Goal: Task Accomplishment & Management: Use online tool/utility

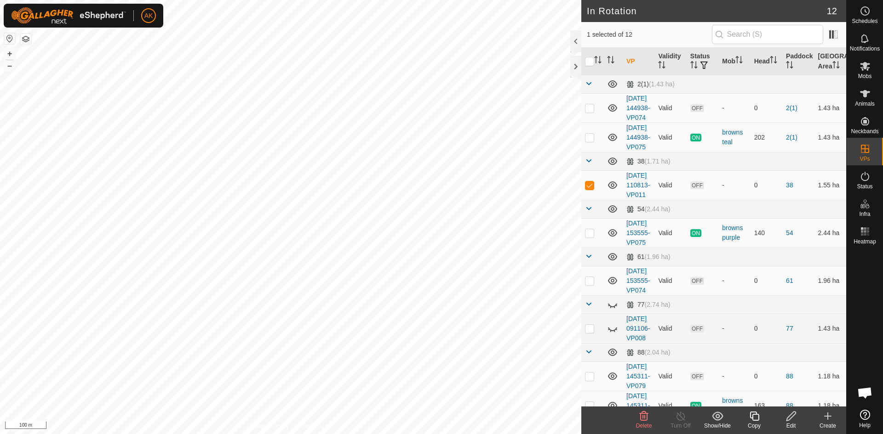
click at [641, 419] on icon at bounding box center [644, 416] width 9 height 9
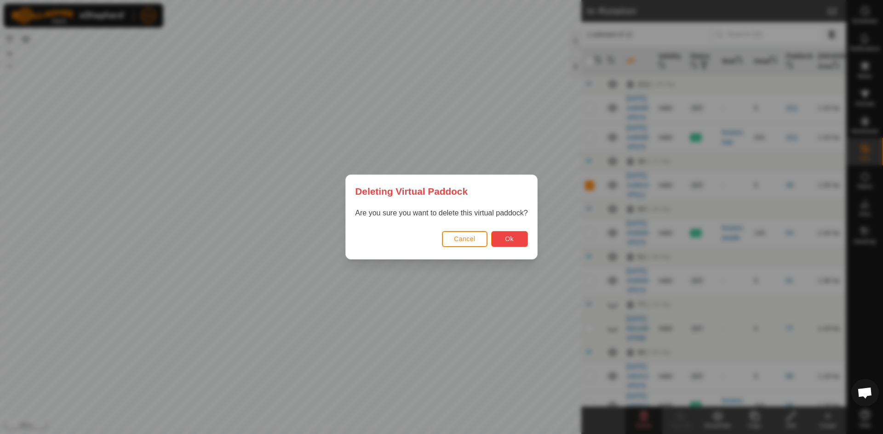
click at [512, 237] on span "Ok" at bounding box center [509, 238] width 9 height 7
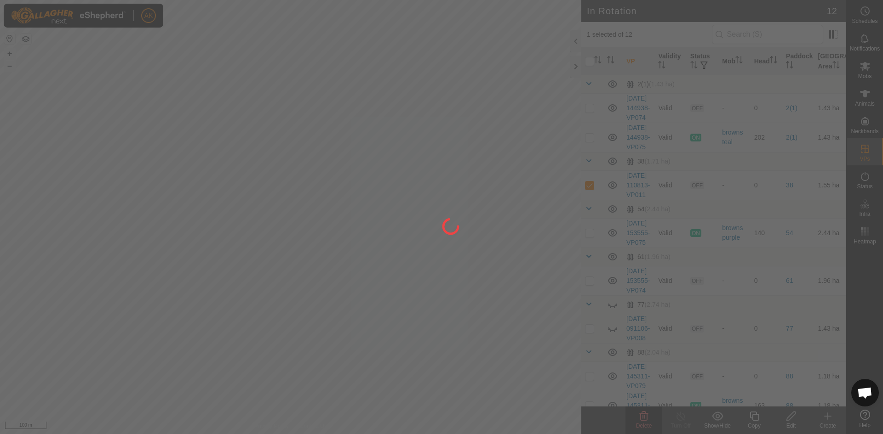
checkbox input "false"
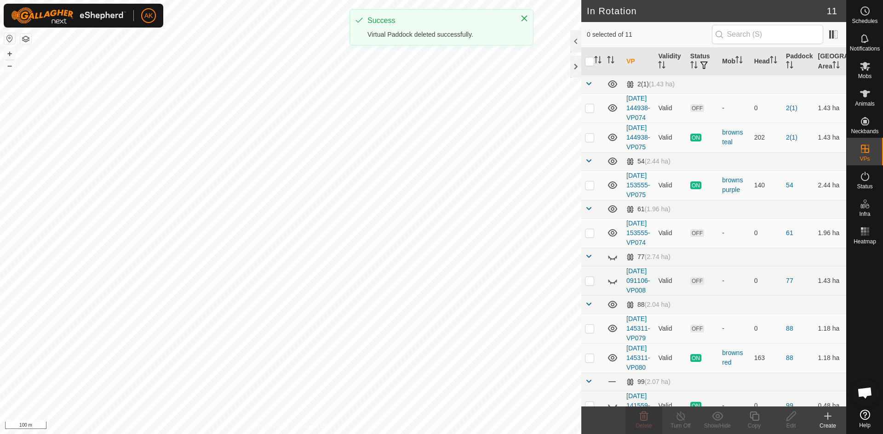
checkbox input "true"
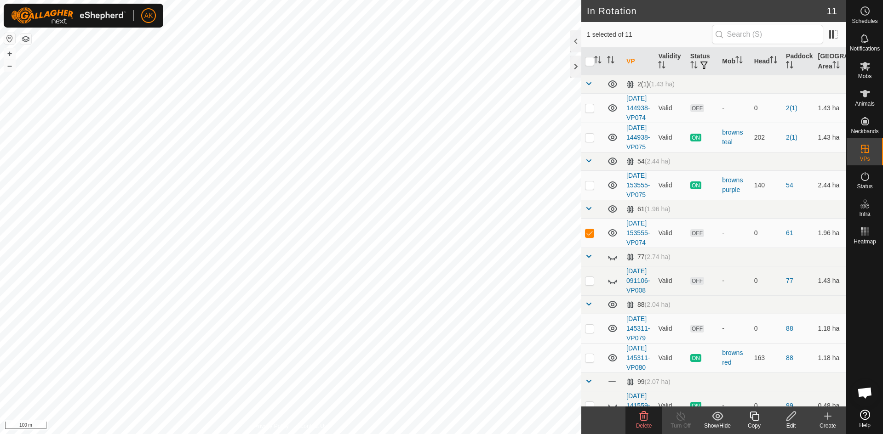
click at [640, 416] on icon at bounding box center [644, 416] width 9 height 9
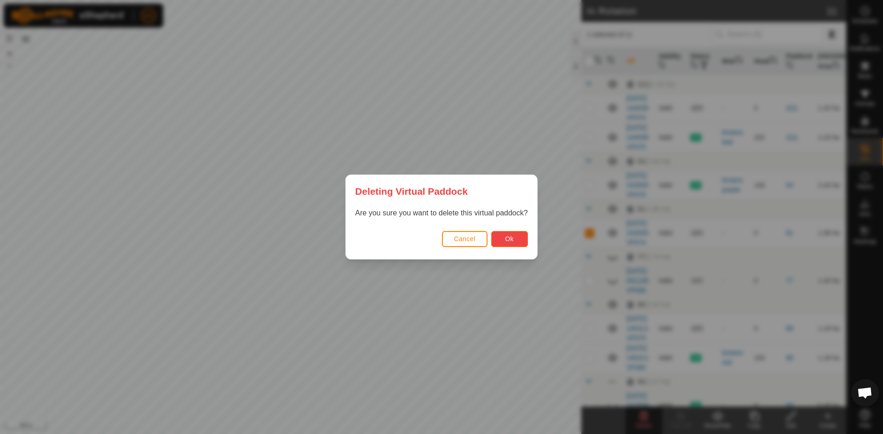
click at [501, 238] on button "Ok" at bounding box center [509, 239] width 37 height 16
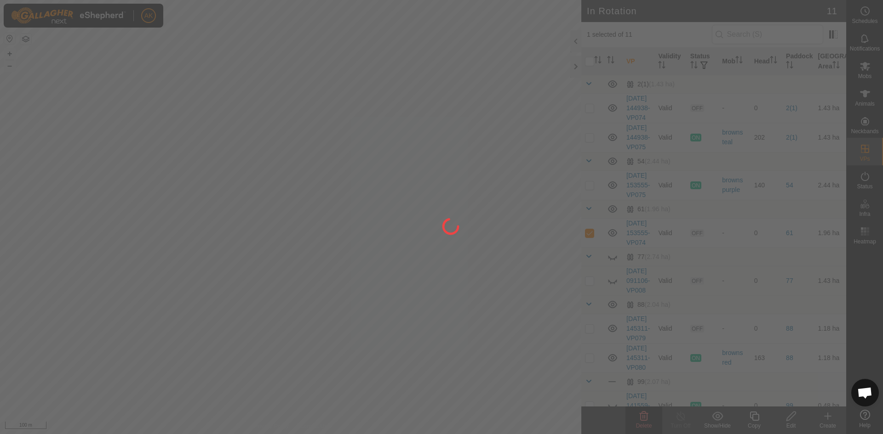
checkbox input "false"
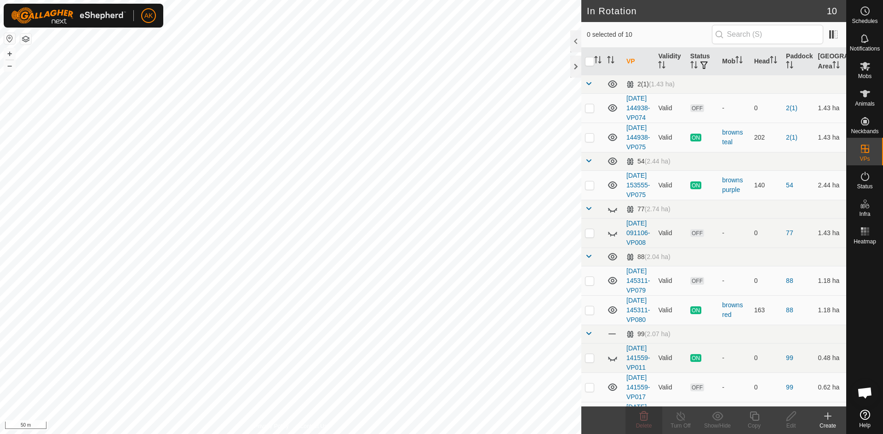
click at [828, 417] on icon at bounding box center [827, 417] width 6 height 0
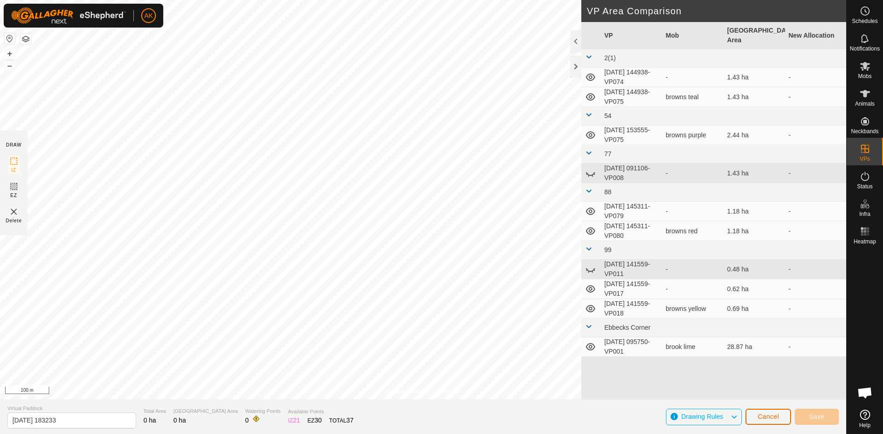
click at [766, 411] on button "Cancel" at bounding box center [768, 417] width 46 height 16
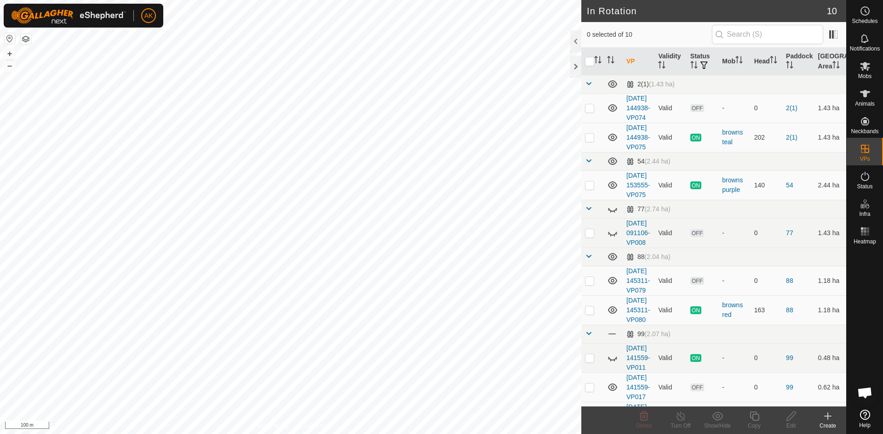
click at [824, 419] on icon at bounding box center [827, 416] width 11 height 11
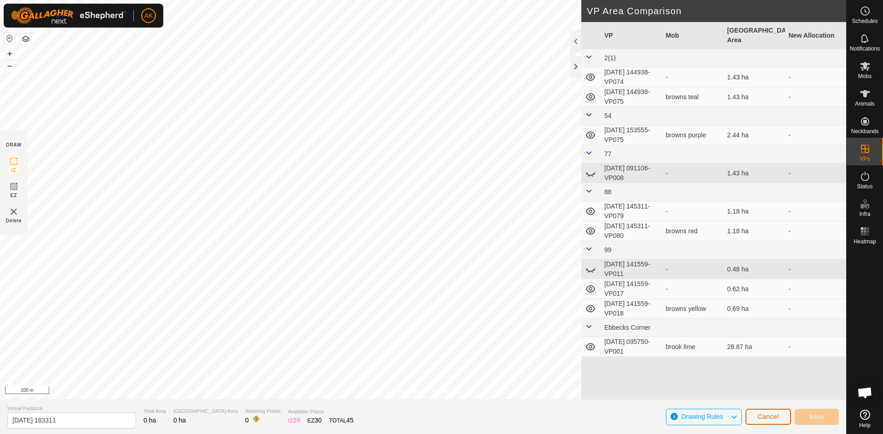
click at [778, 420] on span "Cancel" at bounding box center [768, 416] width 22 height 7
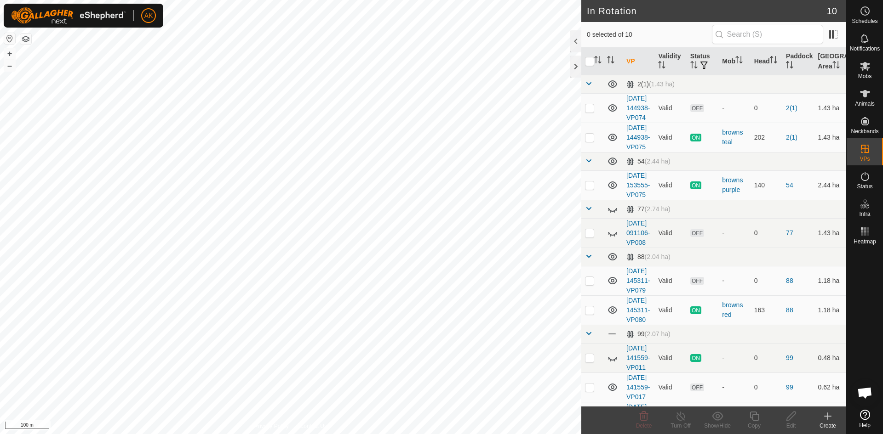
click at [829, 417] on icon at bounding box center [827, 416] width 11 height 11
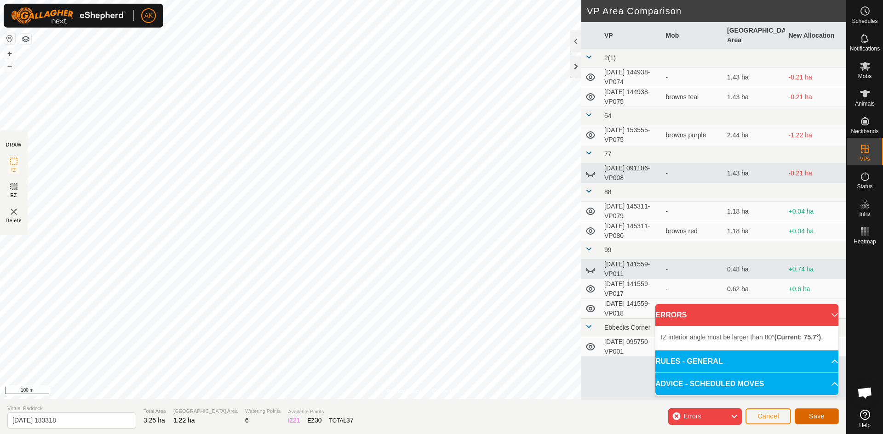
click at [816, 419] on span "Save" at bounding box center [817, 416] width 16 height 7
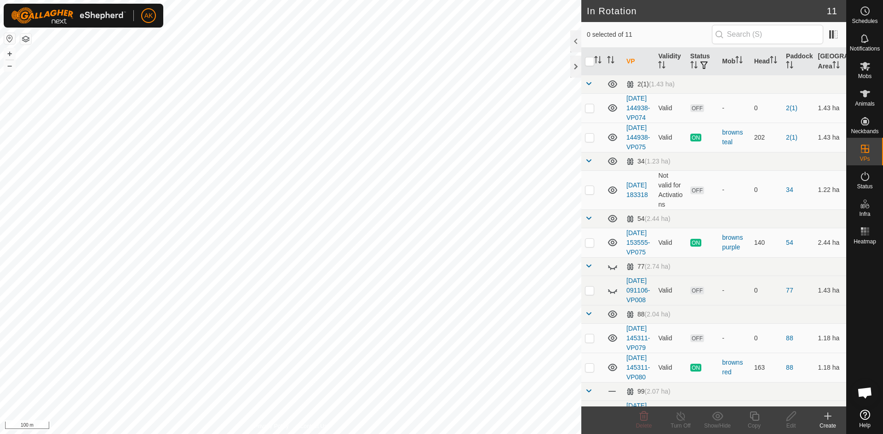
checkbox input "true"
click at [791, 417] on icon at bounding box center [790, 416] width 11 height 11
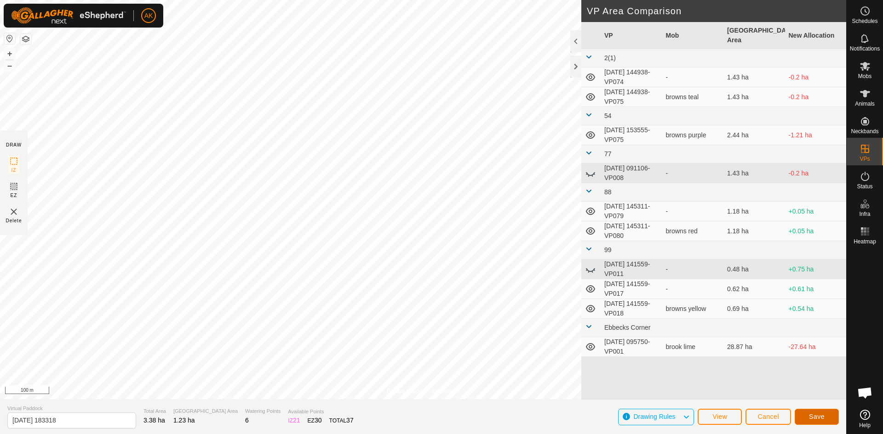
click at [823, 419] on span "Save" at bounding box center [817, 416] width 16 height 7
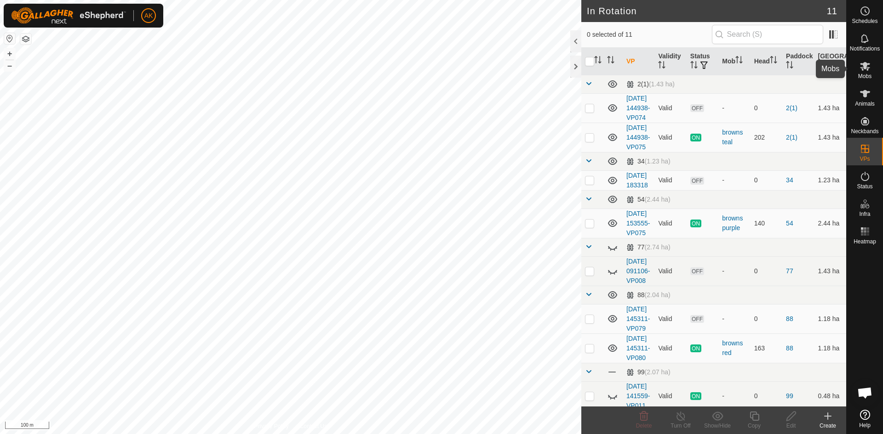
click at [862, 68] on icon at bounding box center [865, 66] width 10 height 9
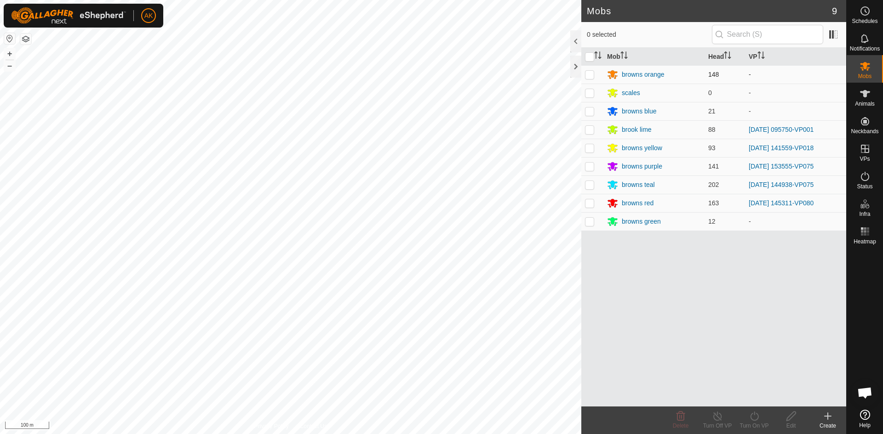
drag, startPoint x: 594, startPoint y: 72, endPoint x: 612, endPoint y: 82, distance: 20.2
click at [593, 72] on td at bounding box center [592, 74] width 22 height 18
checkbox input "true"
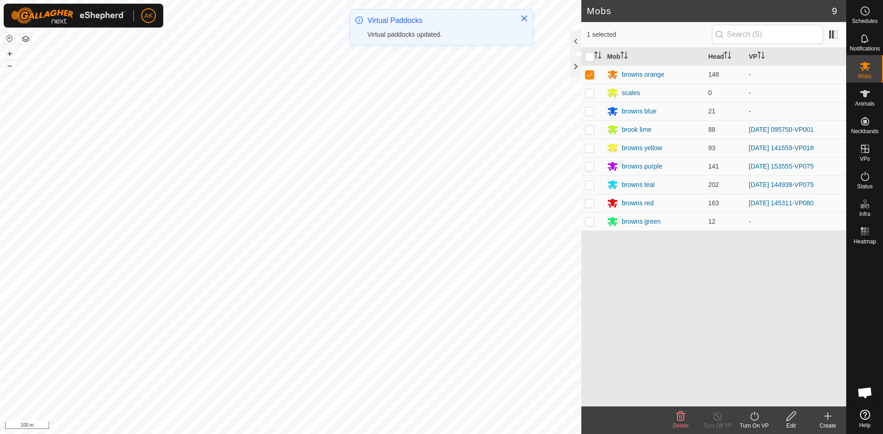
click at [754, 416] on icon at bounding box center [754, 416] width 11 height 11
click at [752, 394] on link "Now" at bounding box center [781, 396] width 91 height 18
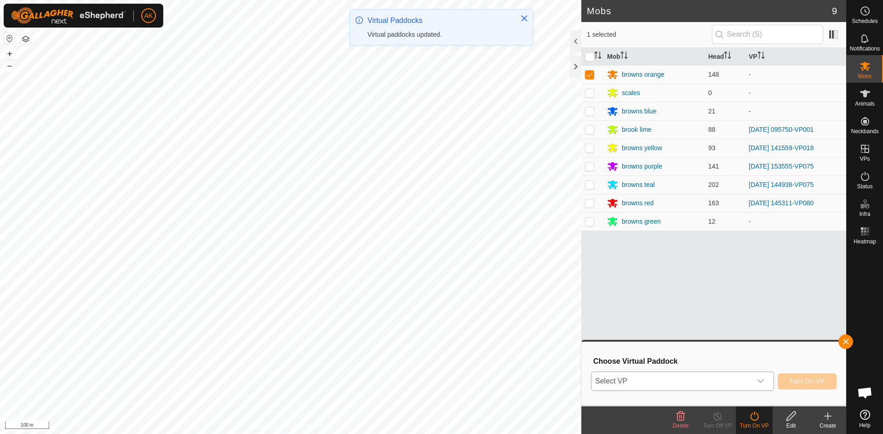
click at [724, 378] on span "Select VP" at bounding box center [671, 381] width 160 height 18
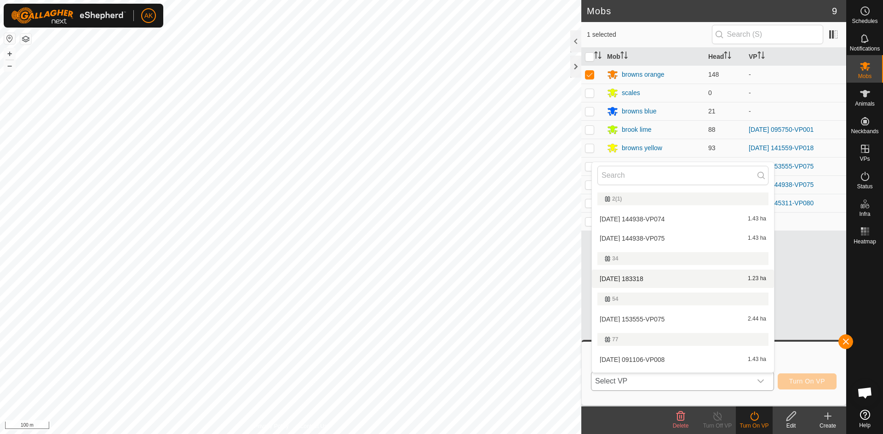
click at [639, 278] on li "[DATE] 183318 1.23 ha" at bounding box center [683, 279] width 182 height 18
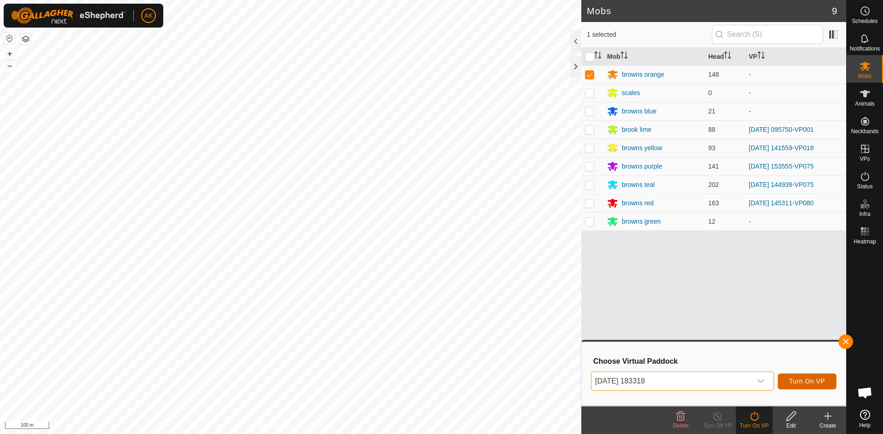
click at [823, 379] on span "Turn On VP" at bounding box center [807, 381] width 36 height 7
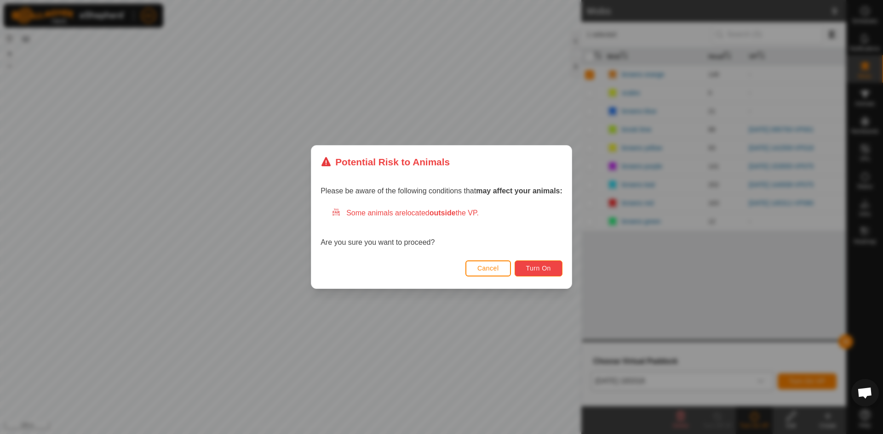
click at [538, 268] on span "Turn On" at bounding box center [538, 268] width 25 height 7
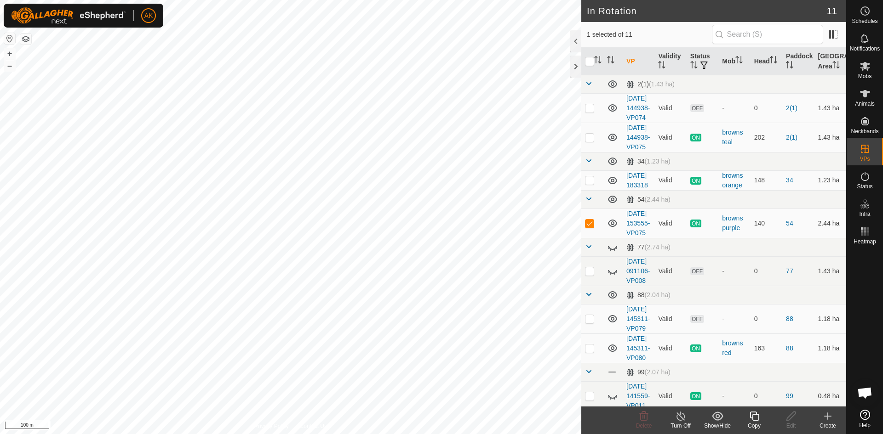
click at [753, 419] on icon at bounding box center [754, 416] width 11 height 11
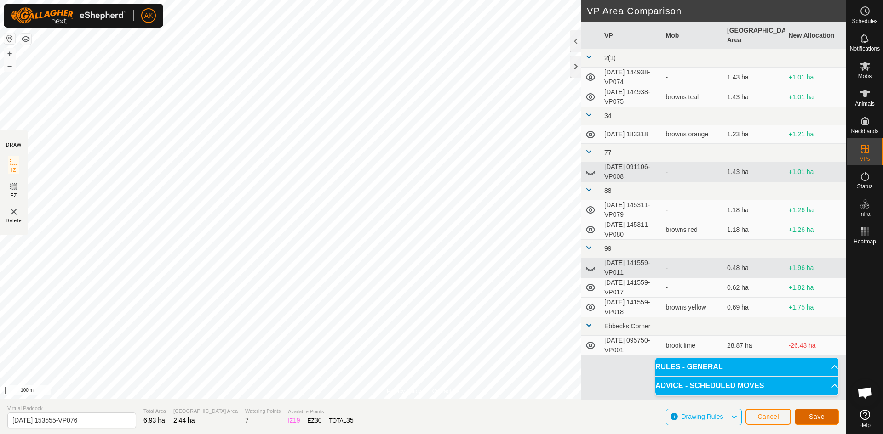
click at [811, 420] on button "Save" at bounding box center [816, 417] width 44 height 16
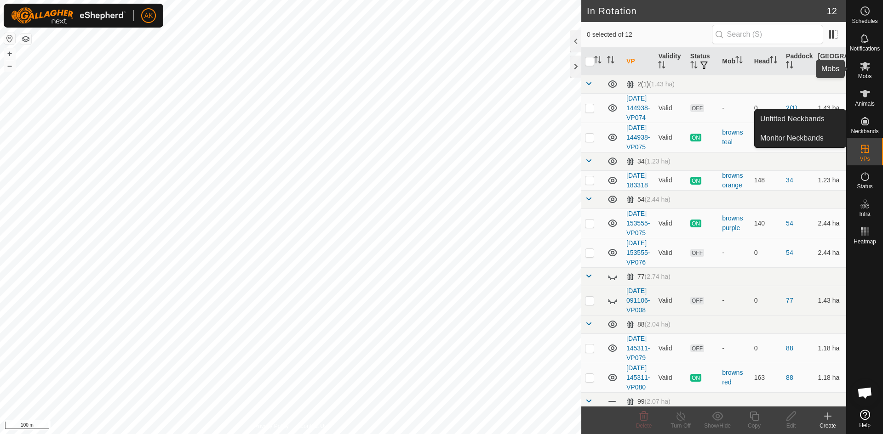
click at [866, 65] on icon at bounding box center [865, 66] width 10 height 9
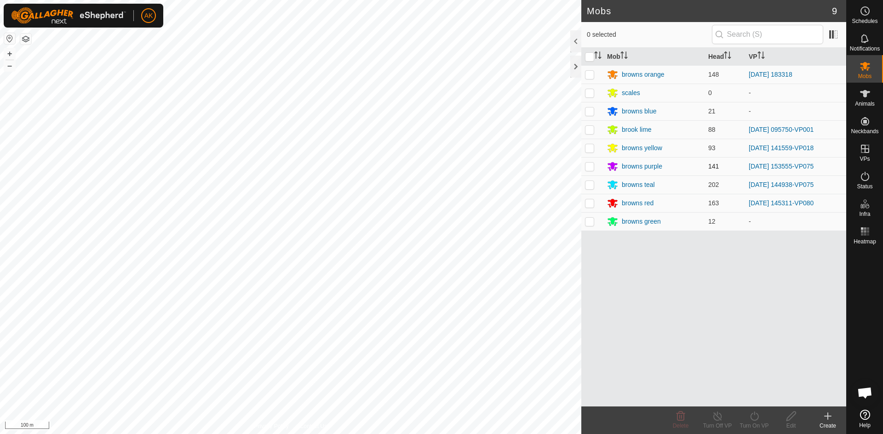
drag, startPoint x: 593, startPoint y: 167, endPoint x: 602, endPoint y: 169, distance: 9.9
click at [593, 166] on p-checkbox at bounding box center [589, 166] width 9 height 7
checkbox input "true"
click at [754, 419] on icon at bounding box center [754, 416] width 11 height 11
click at [748, 399] on link "Now" at bounding box center [781, 396] width 91 height 18
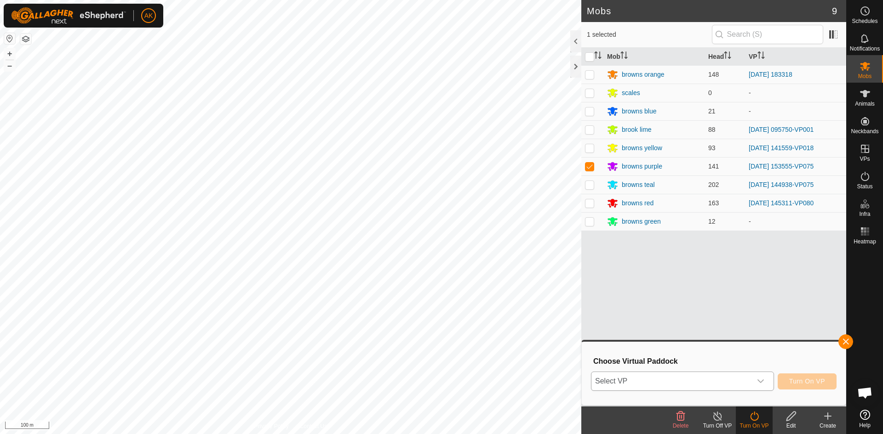
click at [729, 380] on span "Select VP" at bounding box center [671, 381] width 160 height 18
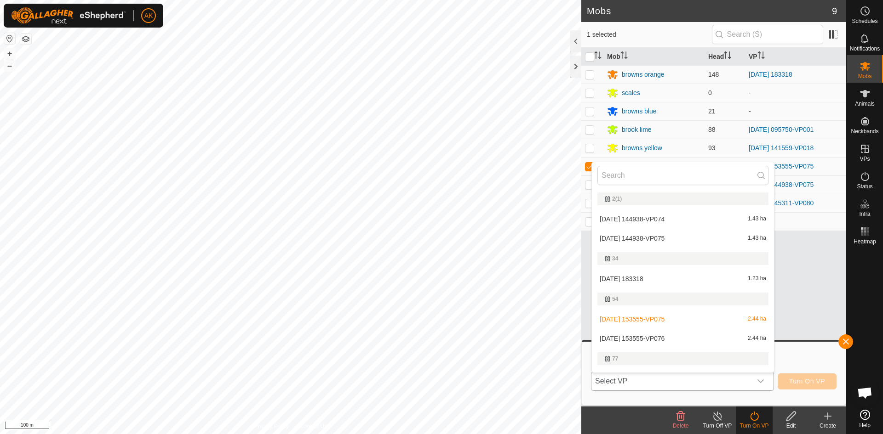
scroll to position [16, 0]
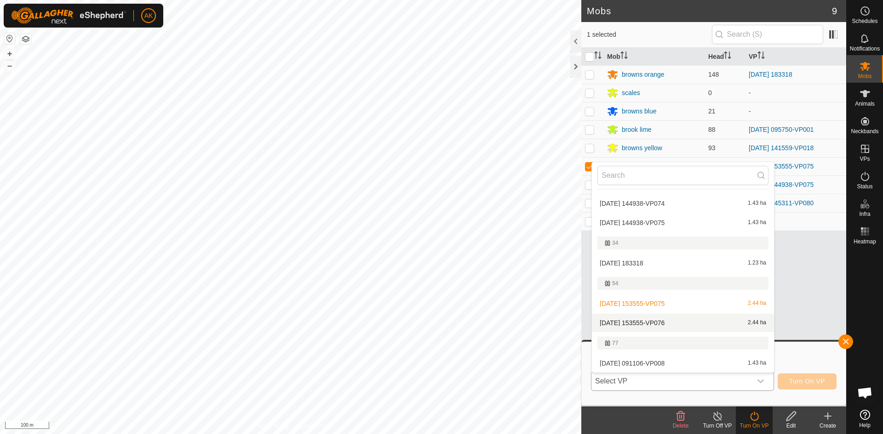
click at [660, 321] on li "[DATE] 153555-VP076 2.44 ha" at bounding box center [683, 323] width 182 height 18
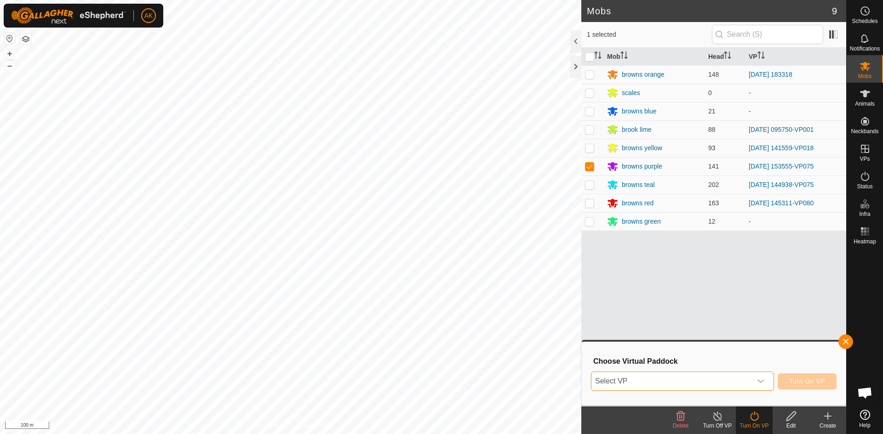
click at [761, 380] on icon "dropdown trigger" at bounding box center [760, 381] width 7 height 7
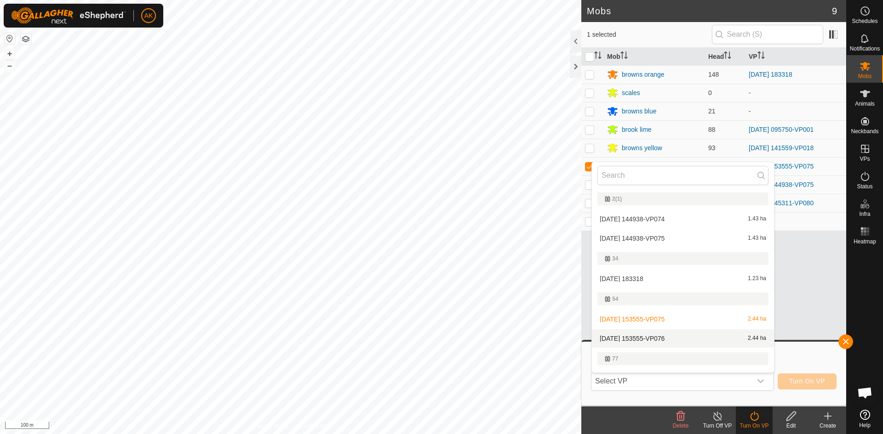
click at [657, 337] on li "[DATE] 153555-VP076 2.44 ha" at bounding box center [683, 339] width 182 height 18
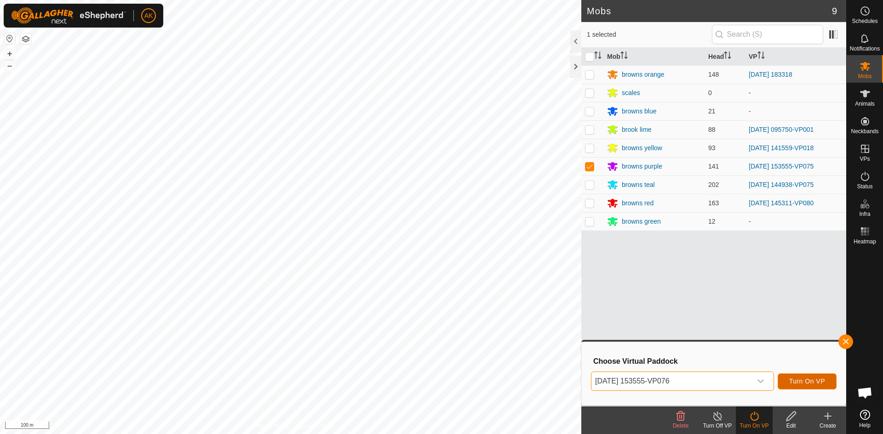
click at [800, 380] on span "Turn On VP" at bounding box center [807, 381] width 36 height 7
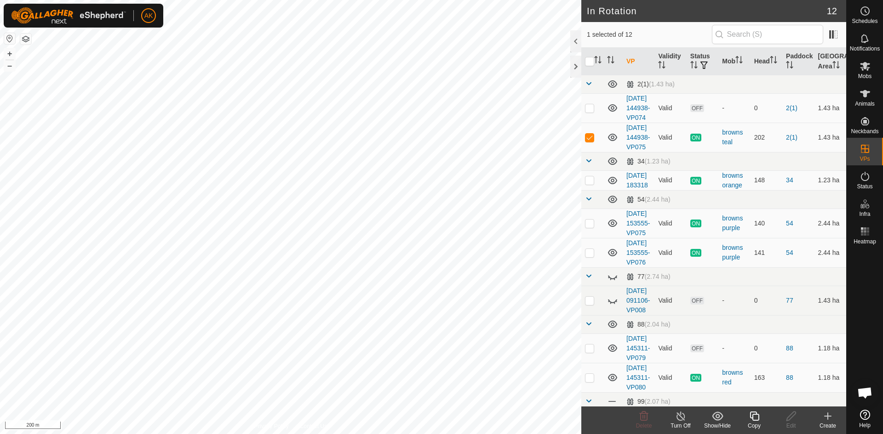
click at [754, 417] on icon at bounding box center [754, 416] width 11 height 11
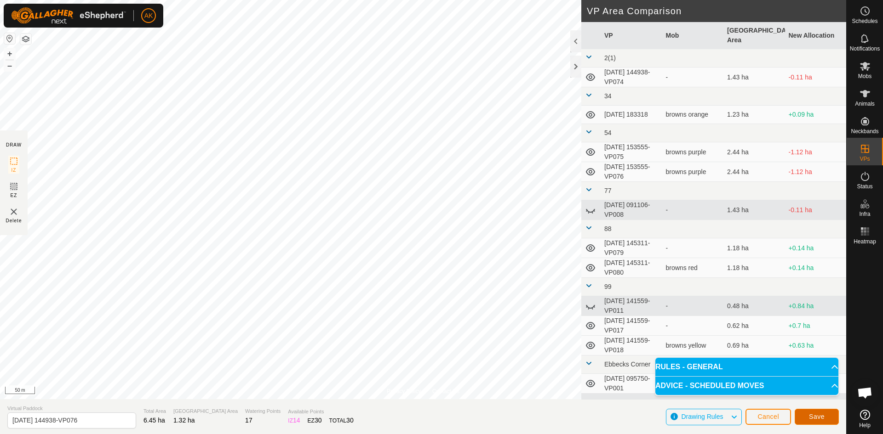
click at [821, 417] on span "Save" at bounding box center [817, 416] width 16 height 7
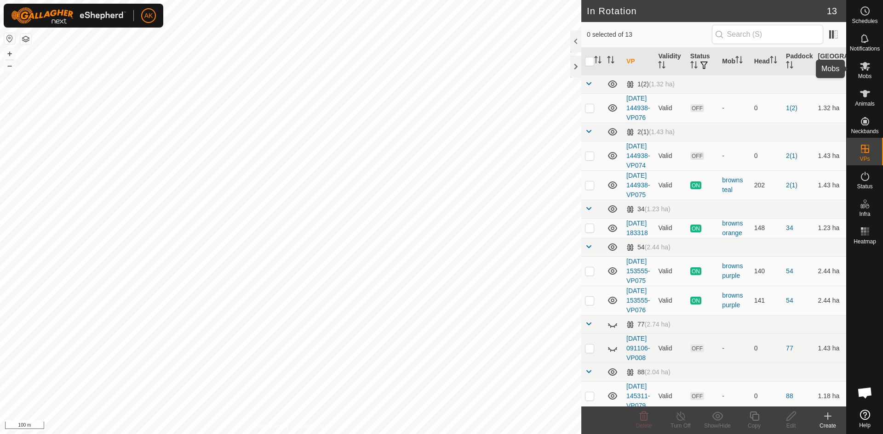
click at [866, 74] on span "Mobs" at bounding box center [864, 77] width 13 height 6
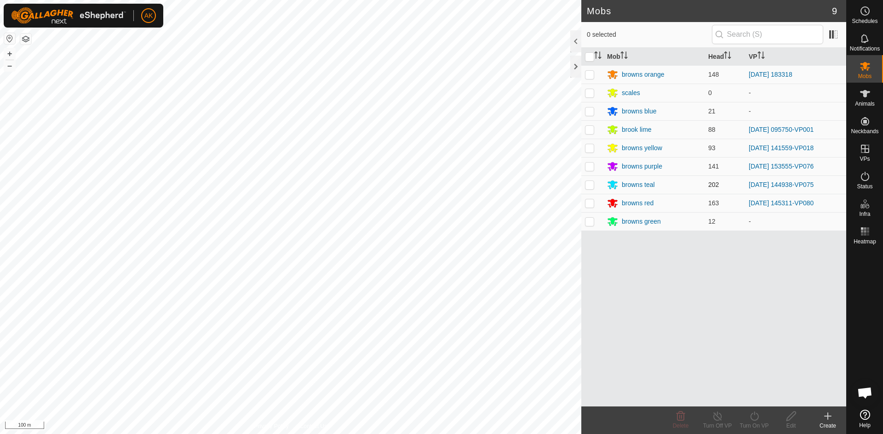
click at [591, 185] on p-checkbox at bounding box center [589, 184] width 9 height 7
checkbox input "true"
drag, startPoint x: 751, startPoint y: 419, endPoint x: 750, endPoint y: 411, distance: 7.4
click at [751, 418] on icon at bounding box center [754, 416] width 8 height 9
click at [748, 395] on link "Now" at bounding box center [781, 396] width 91 height 18
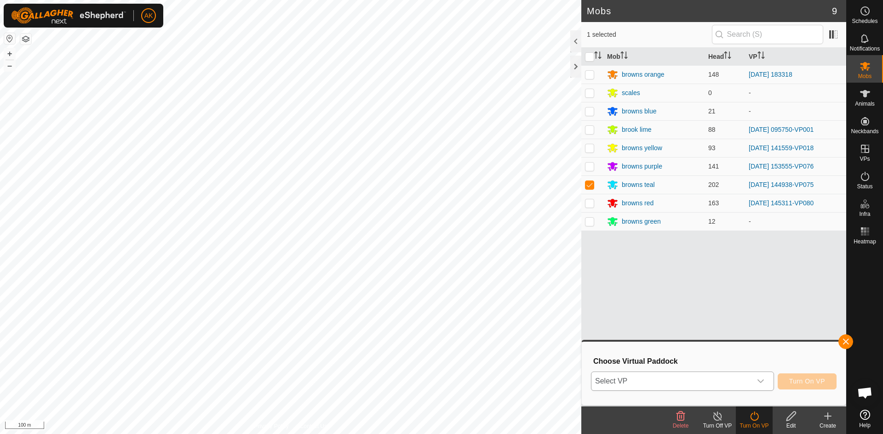
click at [752, 382] on div "dropdown trigger" at bounding box center [760, 381] width 18 height 18
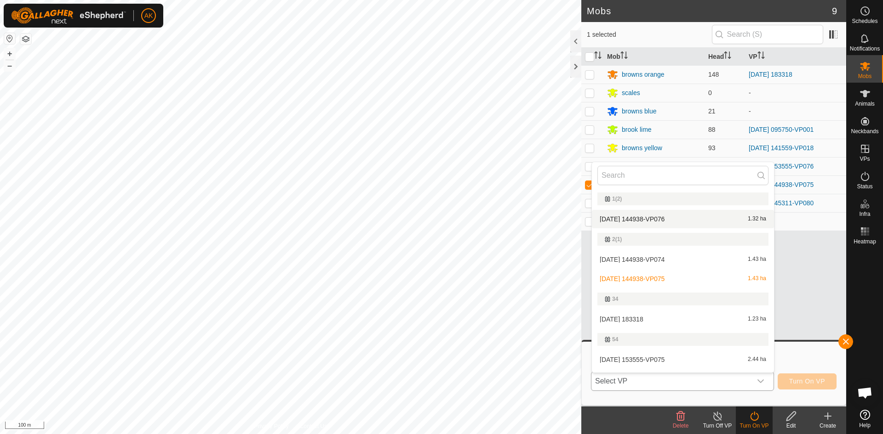
click at [653, 218] on li "[DATE] 144938-VP076 1.32 ha" at bounding box center [683, 219] width 182 height 18
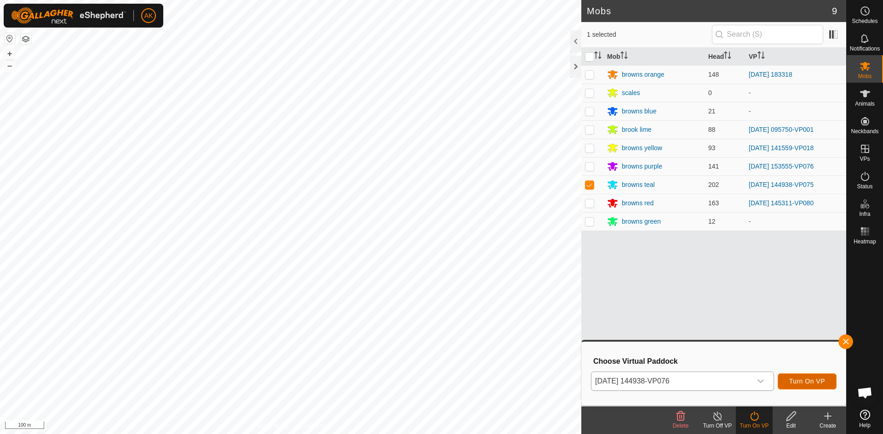
click at [792, 377] on button "Turn On VP" at bounding box center [806, 382] width 59 height 16
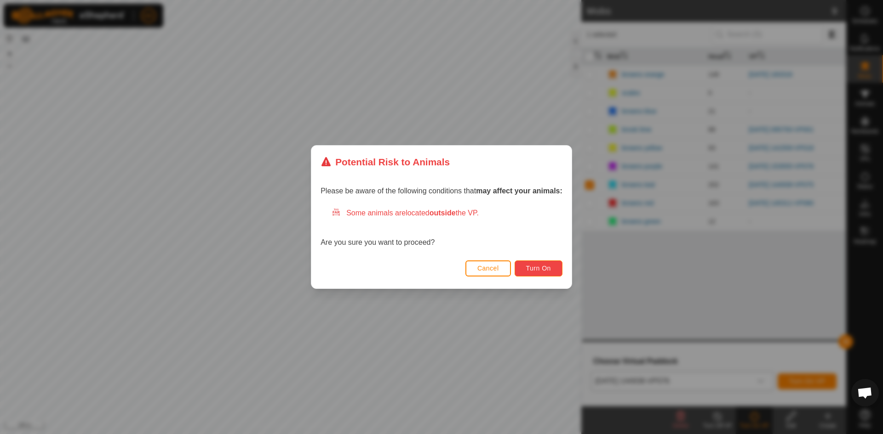
click at [539, 262] on button "Turn On" at bounding box center [538, 269] width 48 height 16
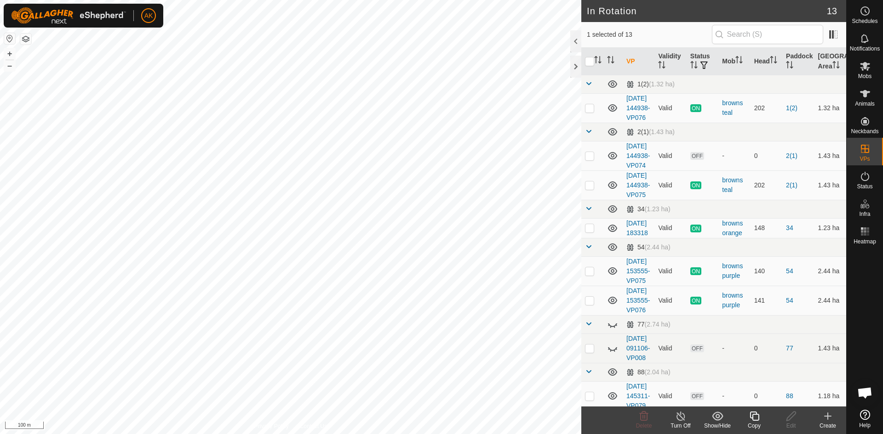
click at [754, 416] on icon at bounding box center [754, 416] width 11 height 11
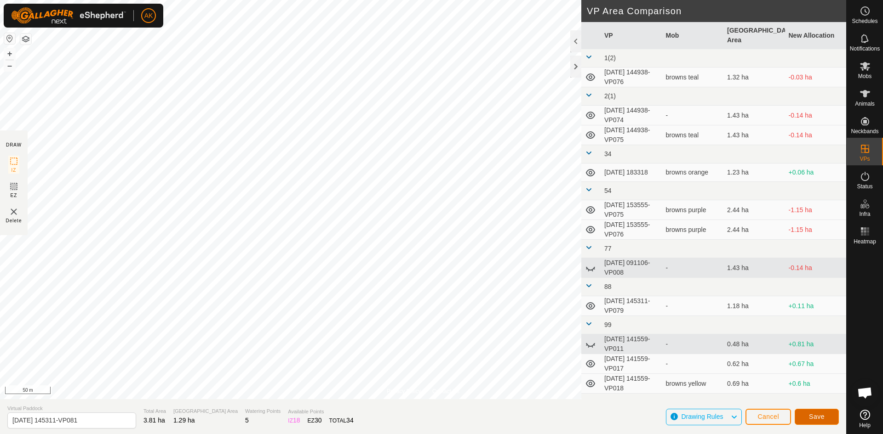
click at [809, 411] on button "Save" at bounding box center [816, 417] width 44 height 16
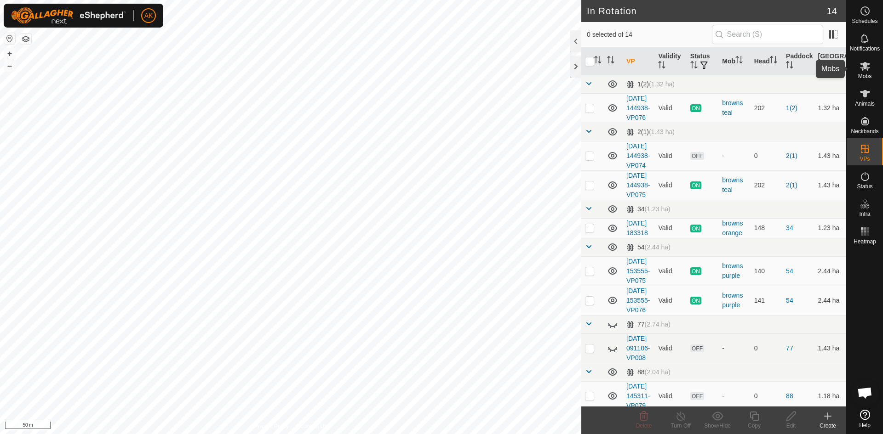
click at [863, 67] on icon at bounding box center [865, 66] width 10 height 9
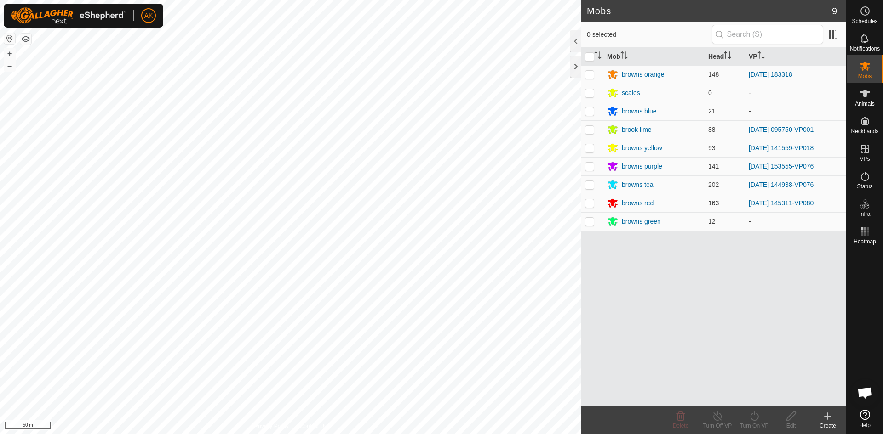
drag, startPoint x: 592, startPoint y: 203, endPoint x: 609, endPoint y: 212, distance: 19.1
click at [592, 203] on p-checkbox at bounding box center [589, 203] width 9 height 7
checkbox input "true"
drag, startPoint x: 754, startPoint y: 414, endPoint x: 756, endPoint y: 406, distance: 7.7
click at [754, 413] on icon at bounding box center [754, 416] width 11 height 11
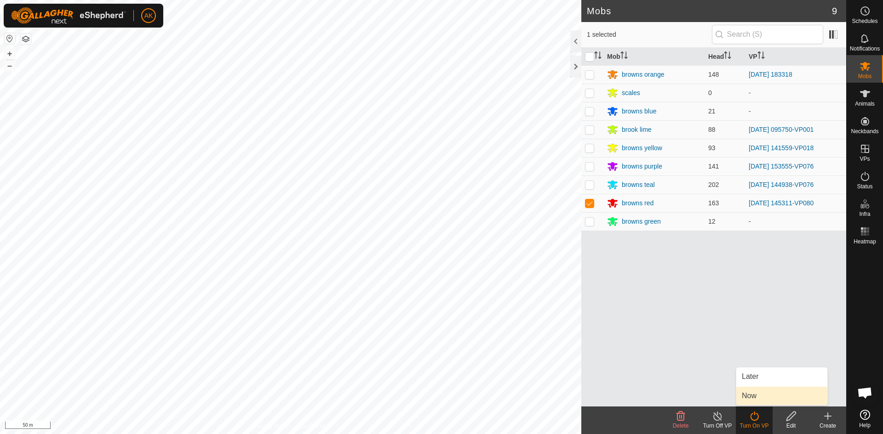
click at [754, 393] on link "Now" at bounding box center [781, 396] width 91 height 18
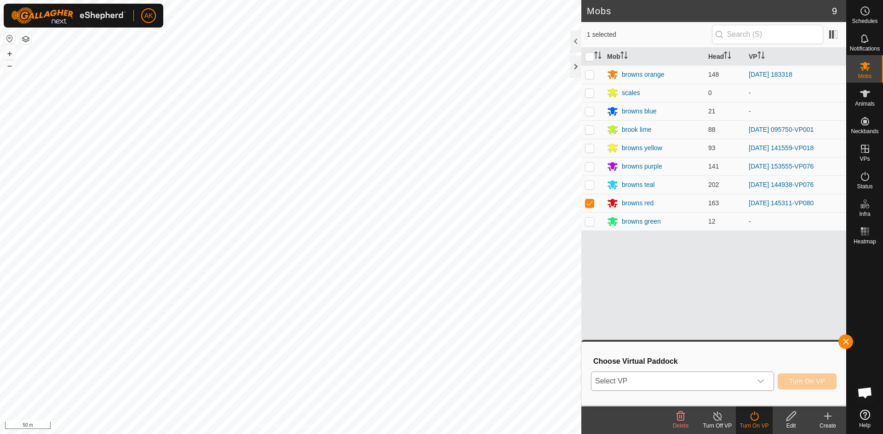
click at [710, 377] on span "Select VP" at bounding box center [671, 381] width 160 height 18
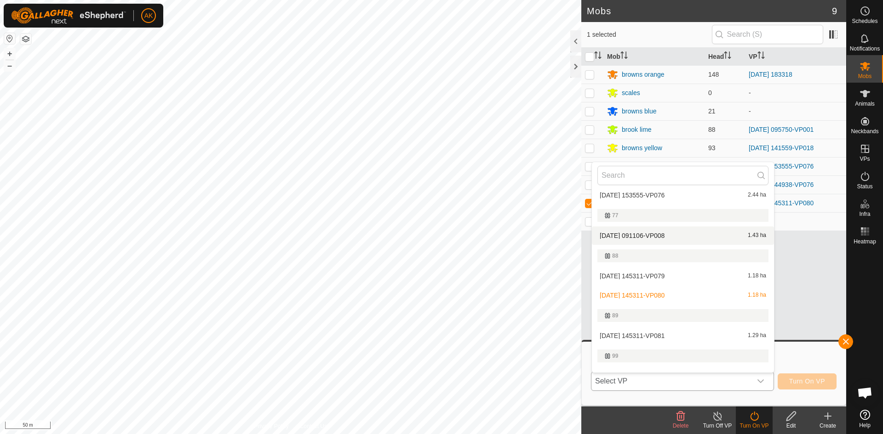
scroll to position [200, 0]
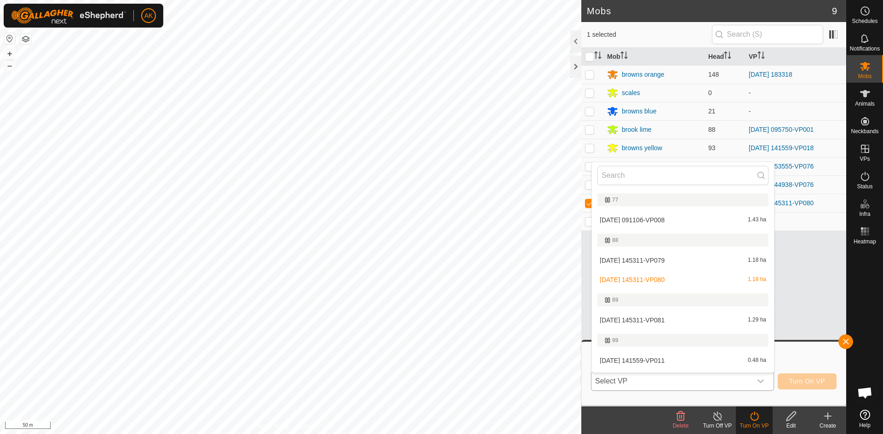
click at [637, 319] on li "[DATE] 145311-VP081 1.29 ha" at bounding box center [683, 320] width 182 height 18
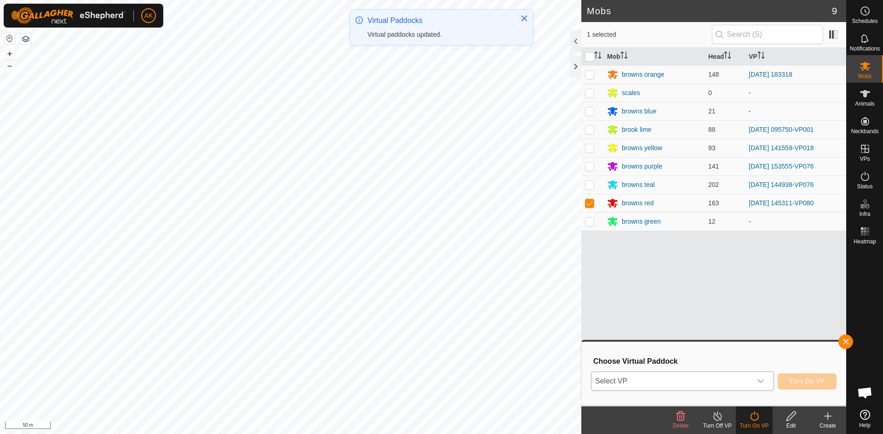
click at [763, 378] on div "dropdown trigger" at bounding box center [760, 381] width 18 height 18
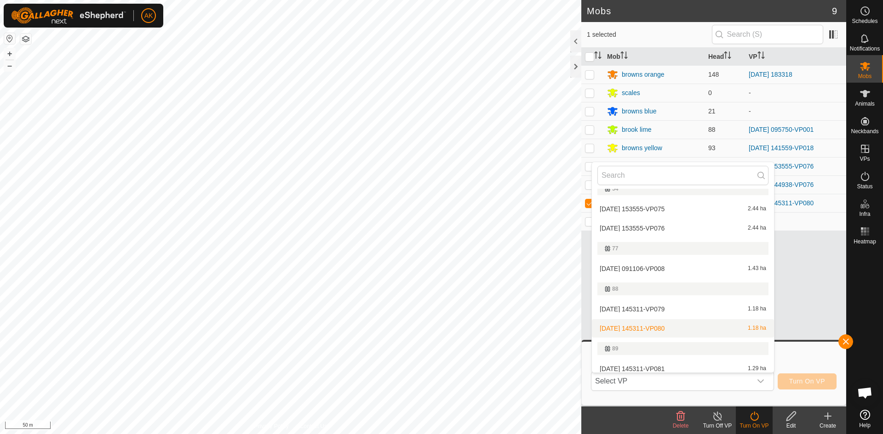
scroll to position [154, 0]
click at [646, 324] on li "[DATE] 145311-VP080 1.18 ha" at bounding box center [683, 326] width 182 height 18
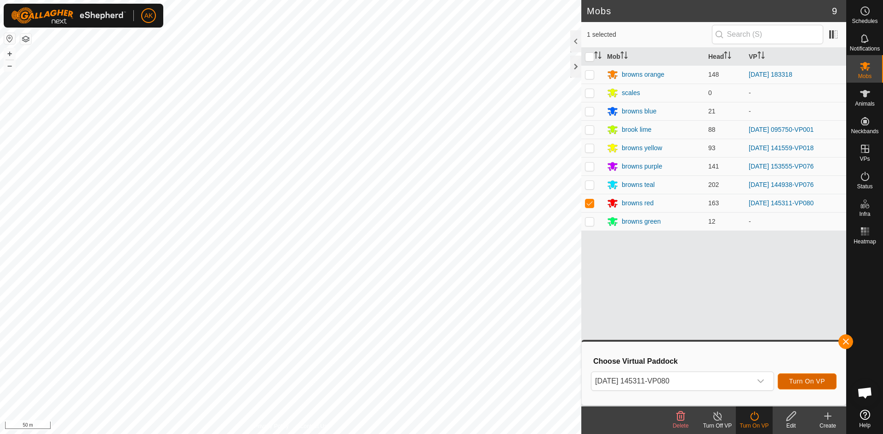
click at [803, 386] on button "Turn On VP" at bounding box center [806, 382] width 59 height 16
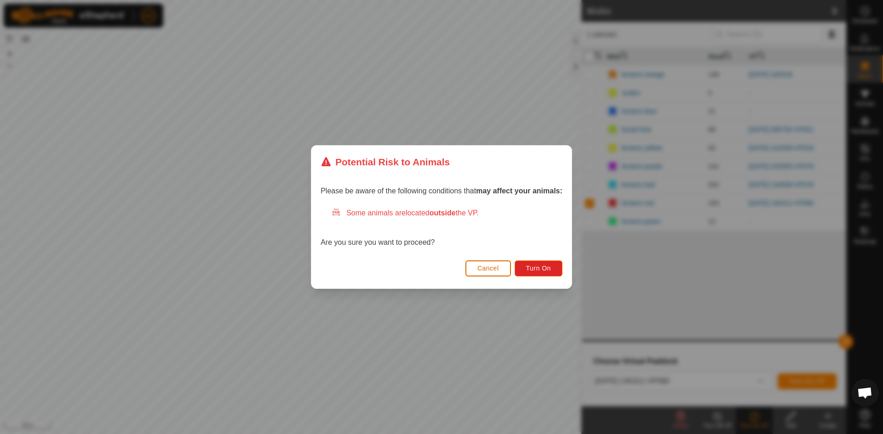
click at [497, 271] on span "Cancel" at bounding box center [488, 268] width 22 height 7
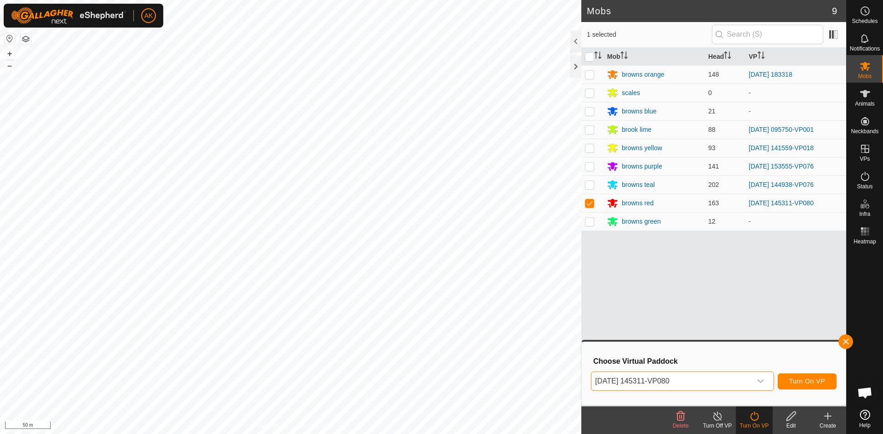
click at [718, 382] on span "[DATE] 145311-VP080" at bounding box center [671, 381] width 160 height 18
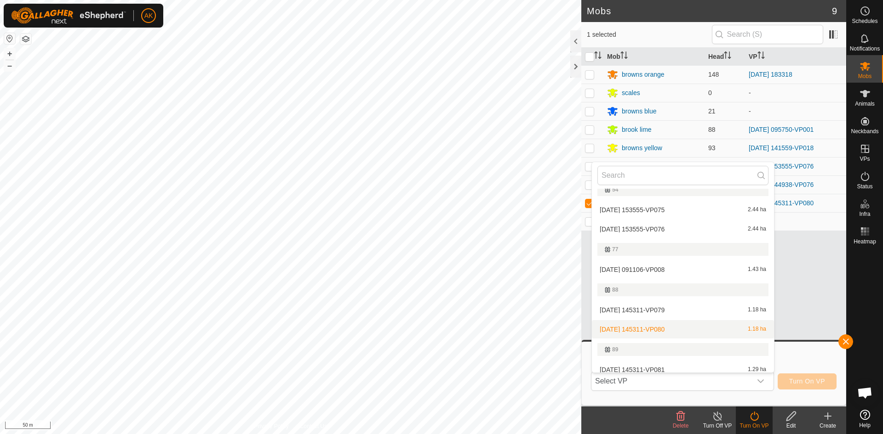
scroll to position [208, 0]
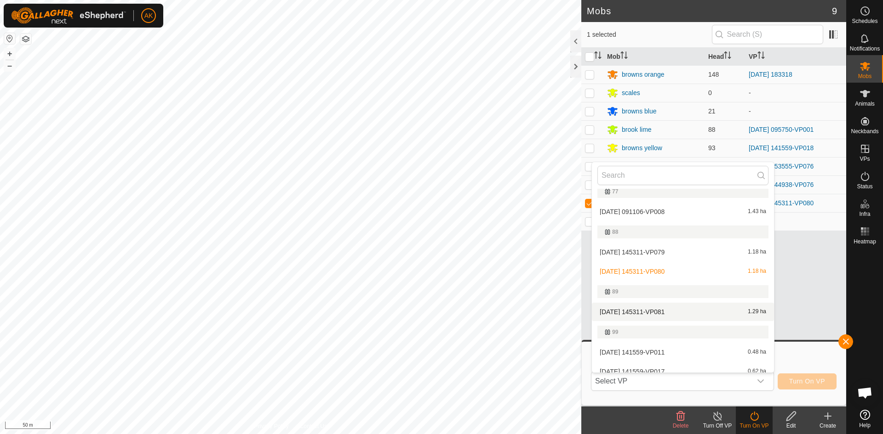
click at [640, 313] on li "[DATE] 145311-VP081 1.29 ha" at bounding box center [683, 312] width 182 height 18
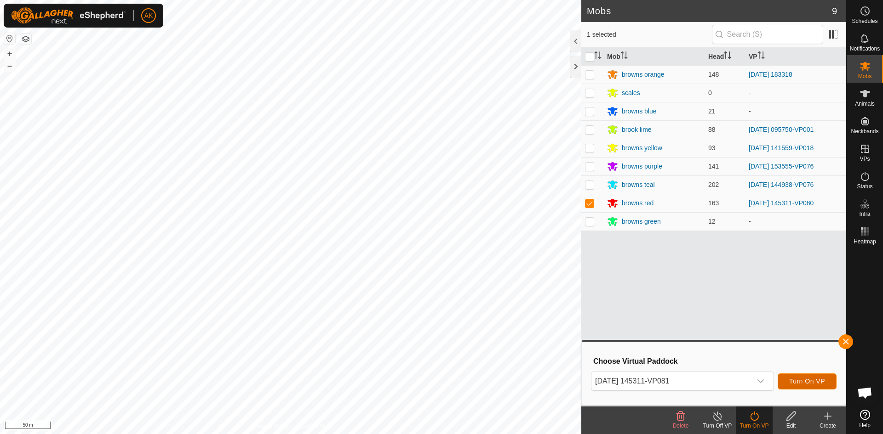
click at [807, 381] on span "Turn On VP" at bounding box center [807, 381] width 36 height 7
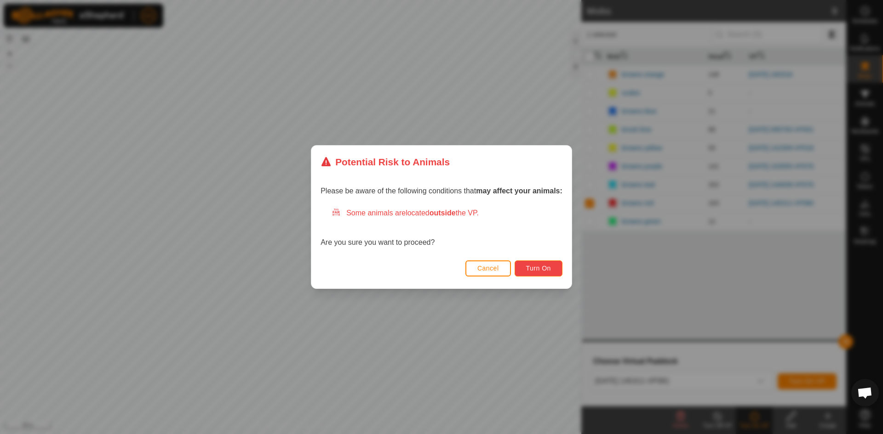
click at [556, 273] on button "Turn On" at bounding box center [538, 269] width 48 height 16
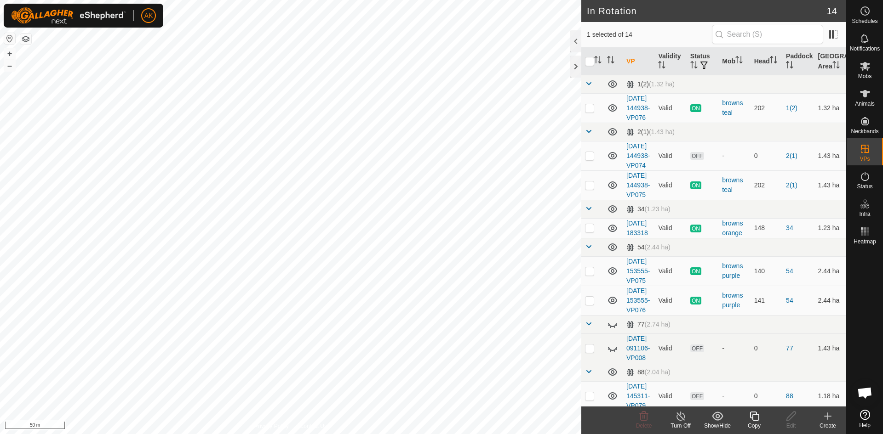
checkbox input "true"
checkbox input "false"
click at [639, 420] on icon at bounding box center [643, 416] width 11 height 11
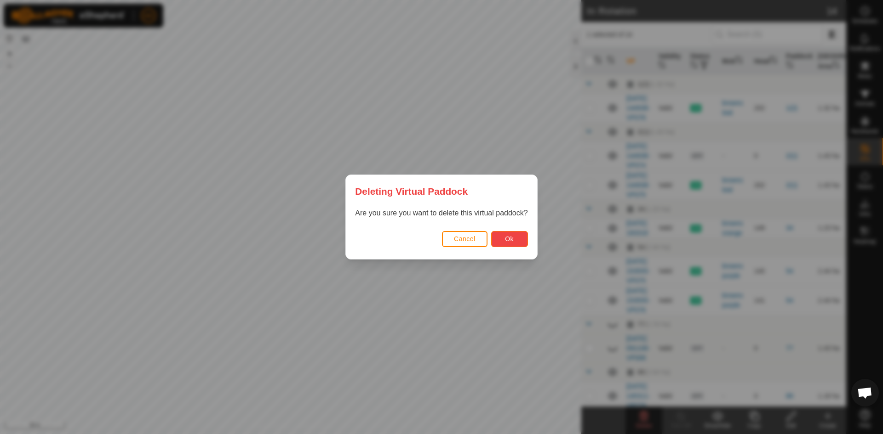
click at [510, 240] on span "Ok" at bounding box center [509, 238] width 9 height 7
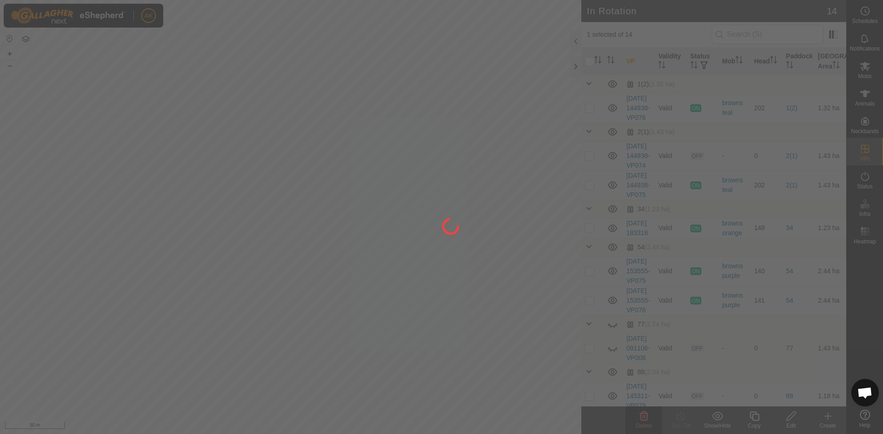
checkbox input "false"
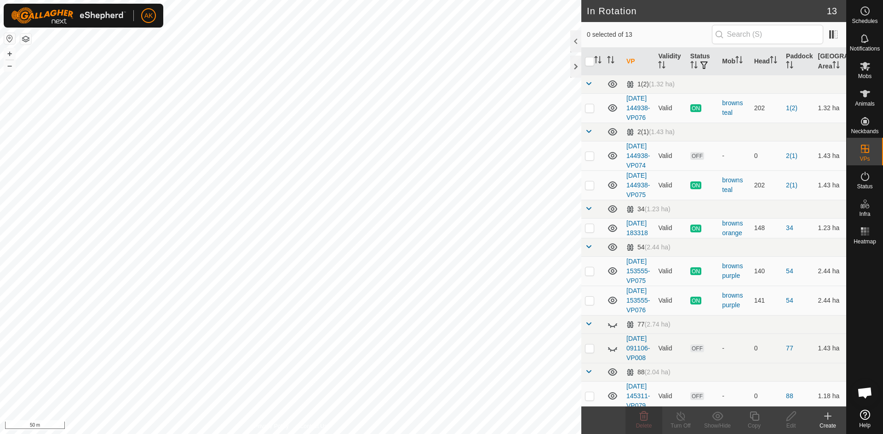
checkbox input "true"
drag, startPoint x: 750, startPoint y: 415, endPoint x: 745, endPoint y: 411, distance: 6.3
click at [745, 411] on copy-svg-icon at bounding box center [754, 416] width 37 height 11
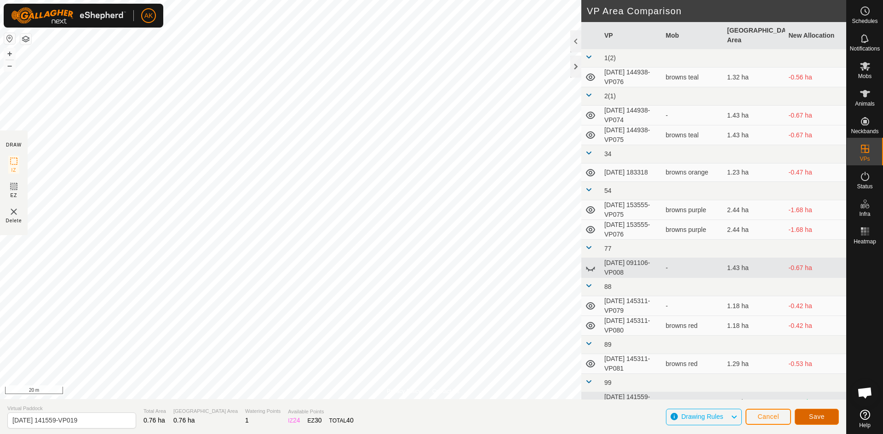
click at [819, 415] on span "Save" at bounding box center [817, 416] width 16 height 7
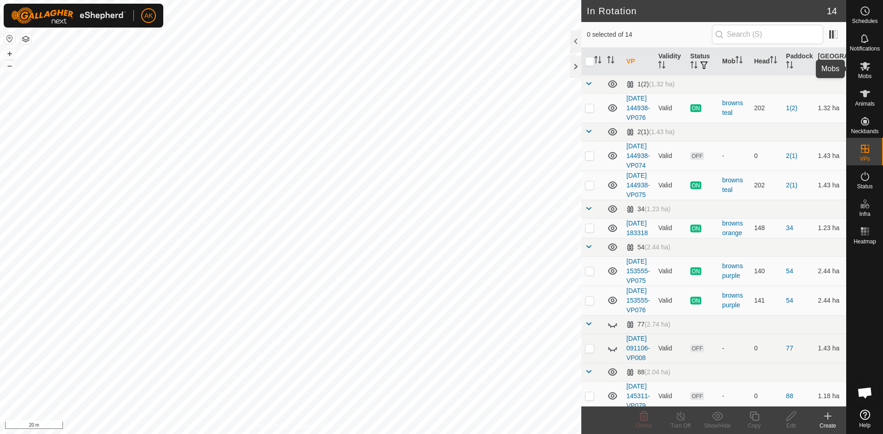
click at [862, 69] on icon at bounding box center [865, 66] width 10 height 9
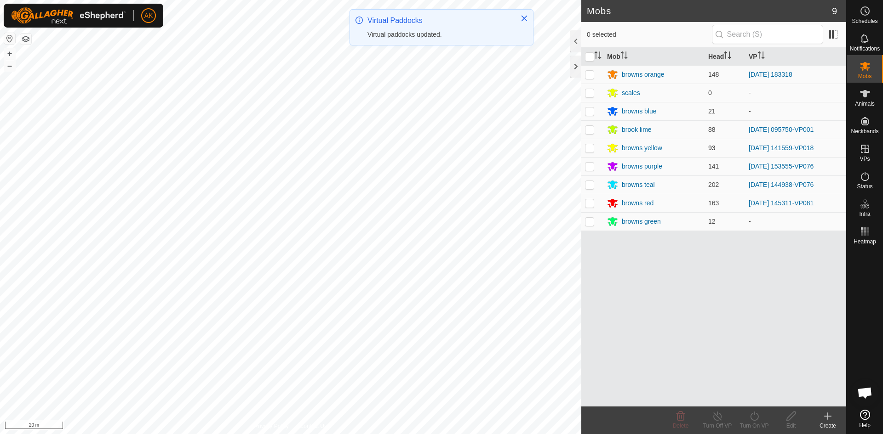
click at [590, 147] on p-checkbox at bounding box center [589, 147] width 9 height 7
checkbox input "true"
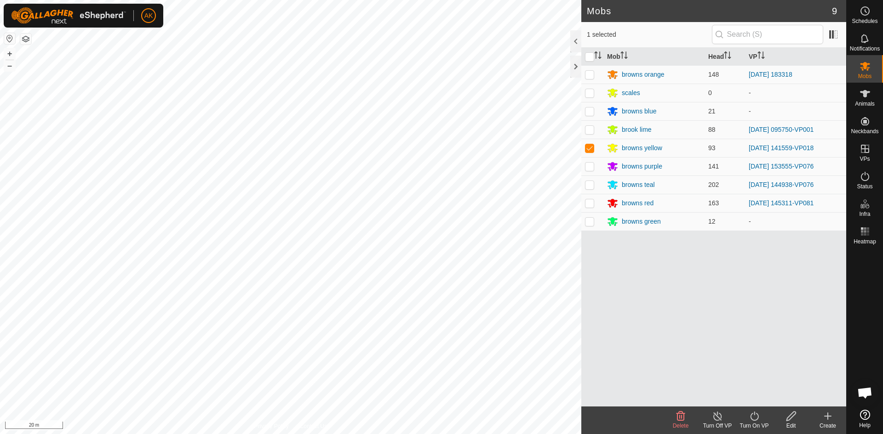
click at [754, 417] on icon at bounding box center [754, 416] width 11 height 11
click at [753, 398] on link "Now" at bounding box center [781, 396] width 91 height 18
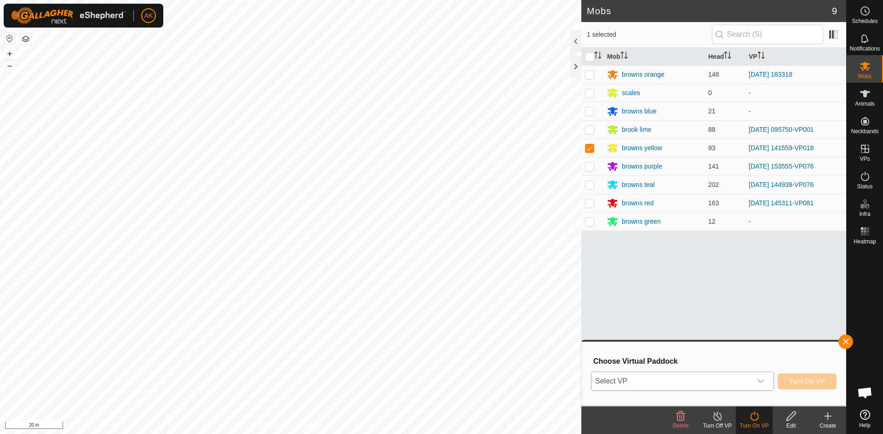
click at [724, 384] on span "Select VP" at bounding box center [671, 381] width 160 height 18
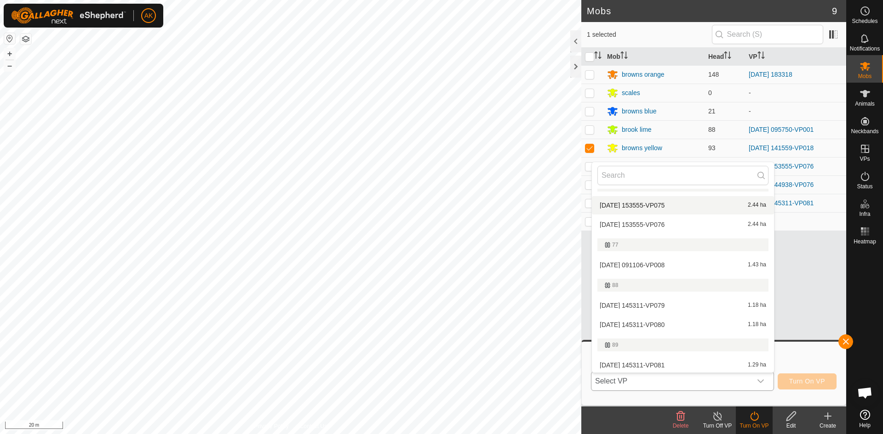
scroll to position [200, 0]
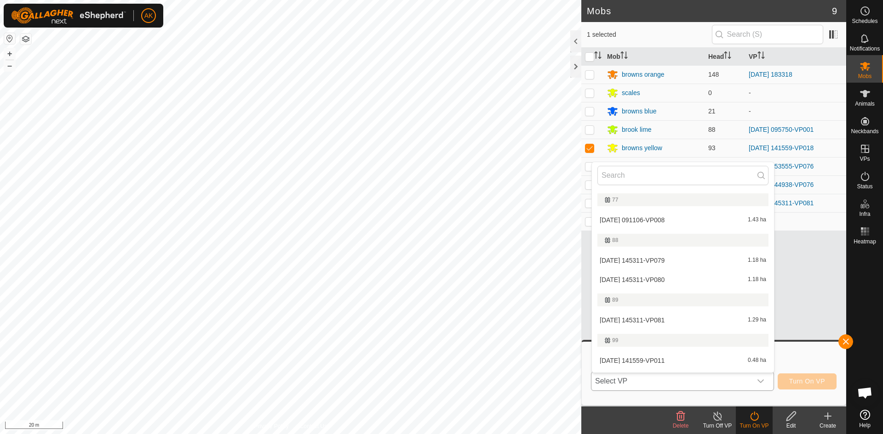
drag, startPoint x: 635, startPoint y: 323, endPoint x: 653, endPoint y: 327, distance: 18.3
click at [635, 390] on li "[DATE] 141559-VP019 0.76 ha" at bounding box center [683, 399] width 182 height 18
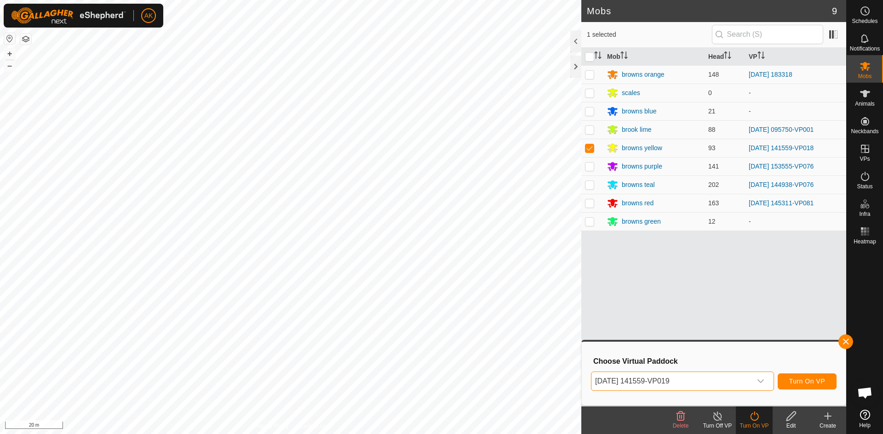
scroll to position [276, 0]
click at [808, 378] on span "Turn On VP" at bounding box center [807, 381] width 36 height 7
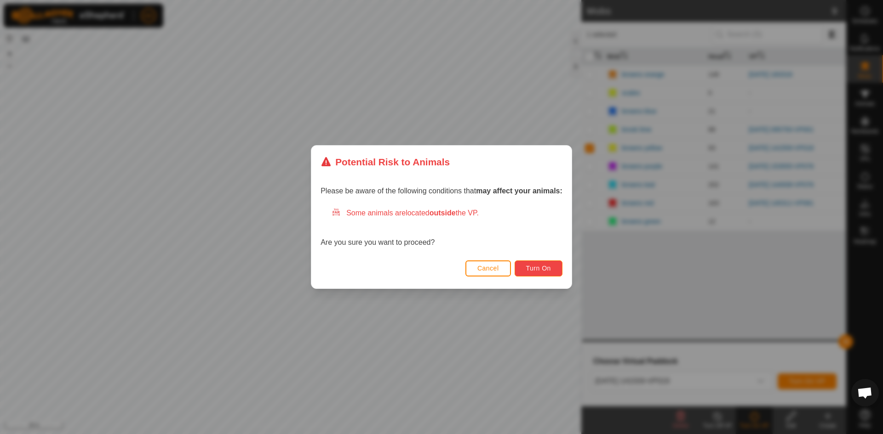
click at [537, 270] on span "Turn On" at bounding box center [538, 268] width 25 height 7
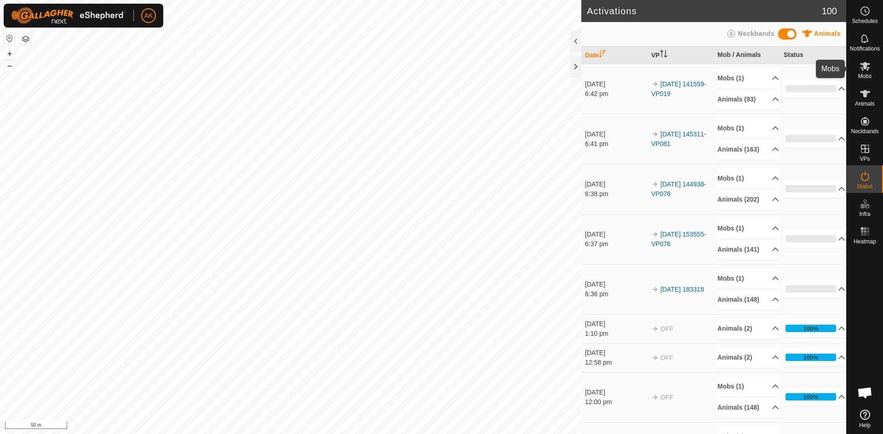
click at [866, 71] on icon at bounding box center [864, 66] width 11 height 11
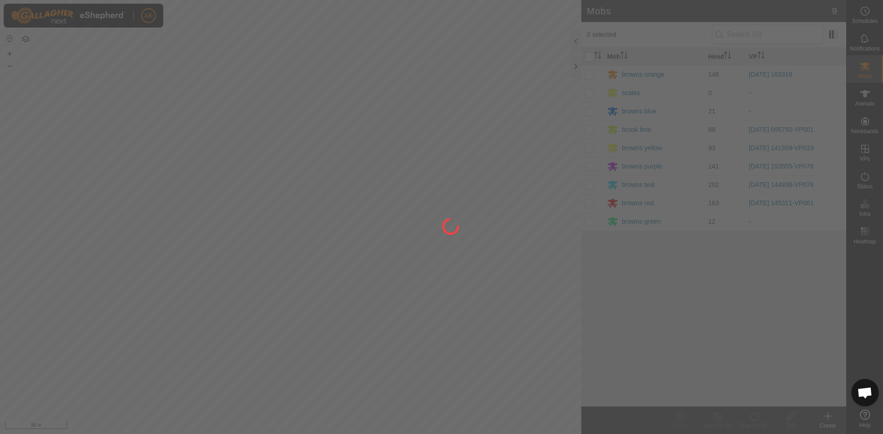
click at [589, 94] on div at bounding box center [441, 217] width 883 height 434
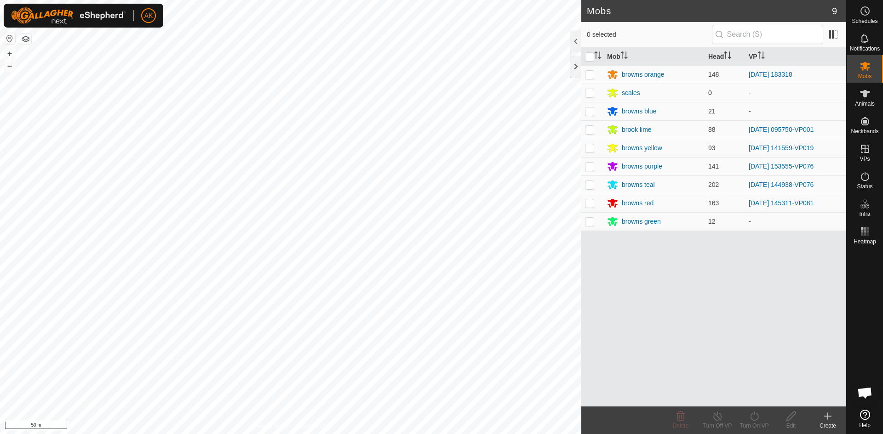
click at [589, 93] on p-checkbox at bounding box center [589, 92] width 9 height 7
drag, startPoint x: 591, startPoint y: 91, endPoint x: 603, endPoint y: 132, distance: 42.6
click at [591, 92] on p-checkbox at bounding box center [589, 92] width 9 height 7
checkbox input "false"
click at [591, 149] on p-checkbox at bounding box center [589, 147] width 9 height 7
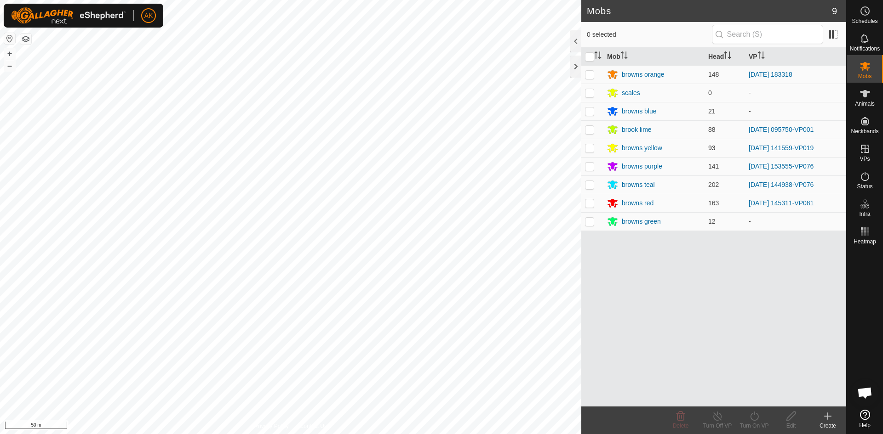
checkbox input "true"
drag, startPoint x: 755, startPoint y: 416, endPoint x: 753, endPoint y: 407, distance: 9.0
click at [754, 415] on icon at bounding box center [754, 416] width 11 height 11
click at [754, 397] on link "Now" at bounding box center [781, 396] width 91 height 18
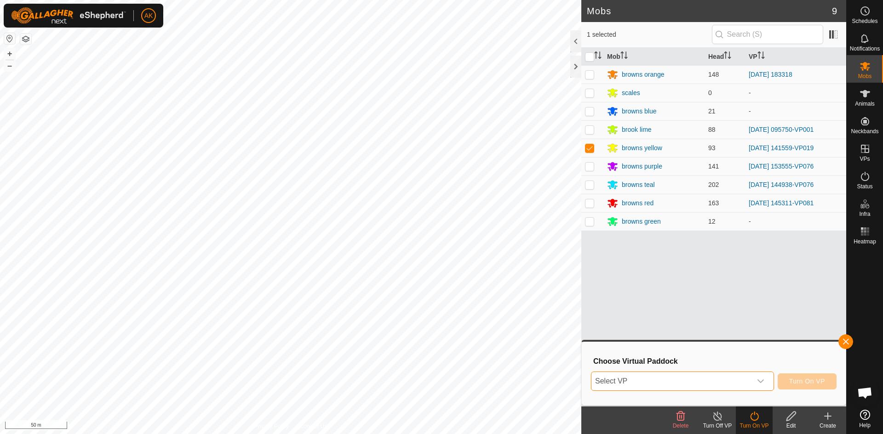
click at [728, 383] on span "Select VP" at bounding box center [671, 381] width 160 height 18
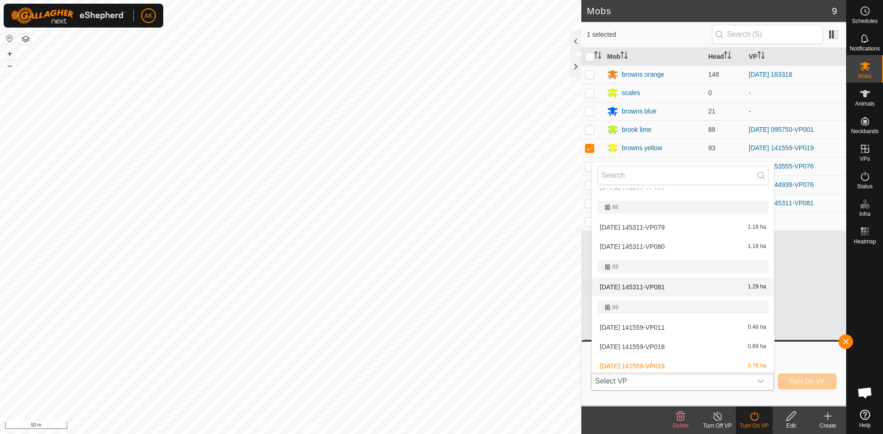
scroll to position [276, 0]
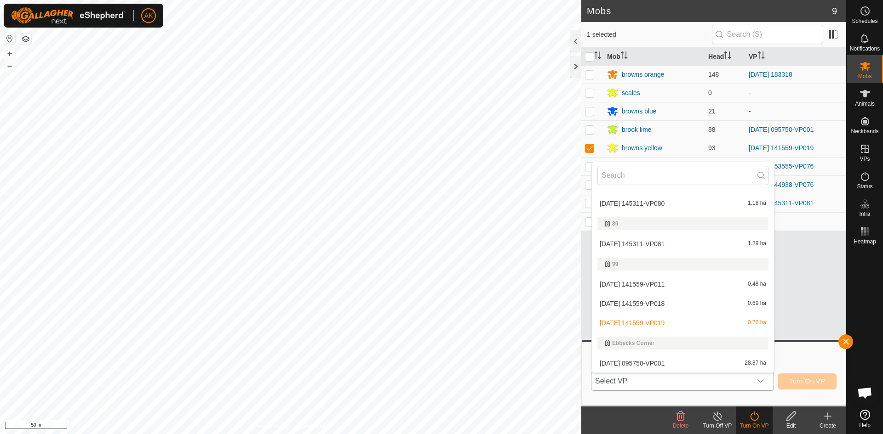
click at [652, 304] on li "[DATE] 141559-VP018 0.69 ha" at bounding box center [683, 304] width 182 height 18
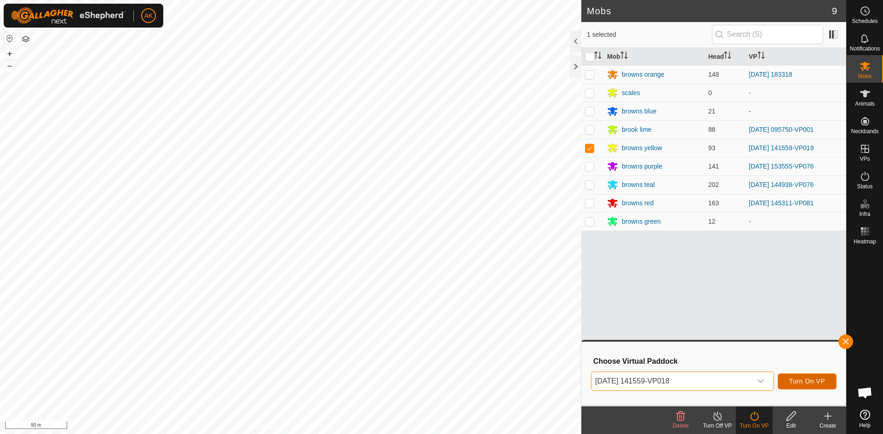
click at [789, 380] on span "Turn On VP" at bounding box center [807, 381] width 36 height 7
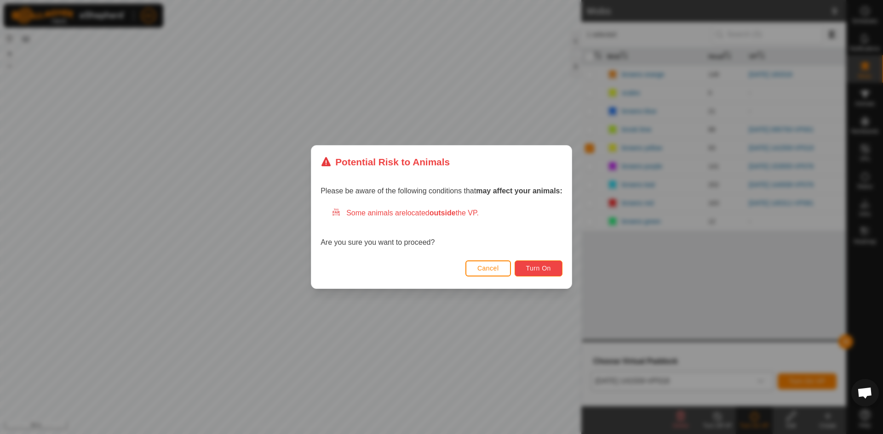
click at [549, 271] on span "Turn On" at bounding box center [538, 268] width 25 height 7
